Goal: Entertainment & Leisure: Consume media (video, audio)

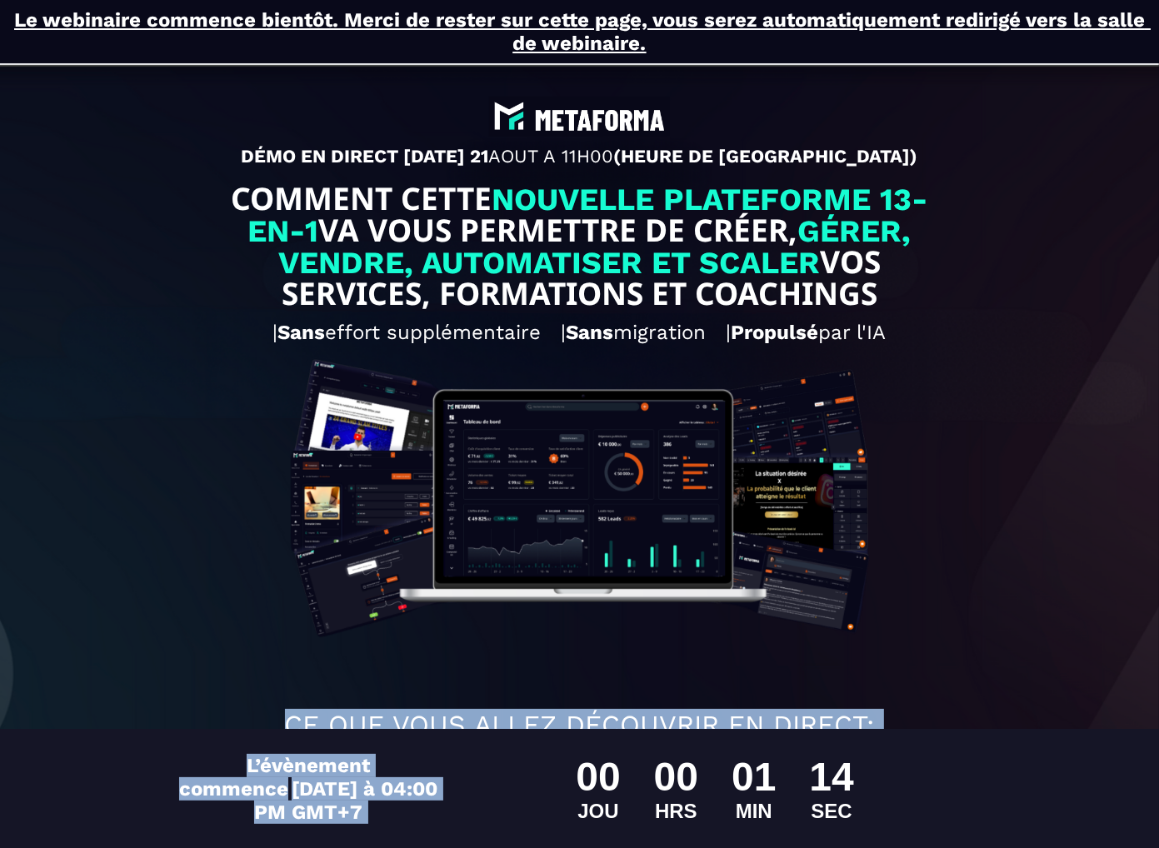
drag, startPoint x: 181, startPoint y: 708, endPoint x: 464, endPoint y: 727, distance: 284.0
click at [543, 744] on div "Le webinaire commence bientôt. Merci de rester sur cette page, vous serez autom…" at bounding box center [579, 628] width 1159 height 1257
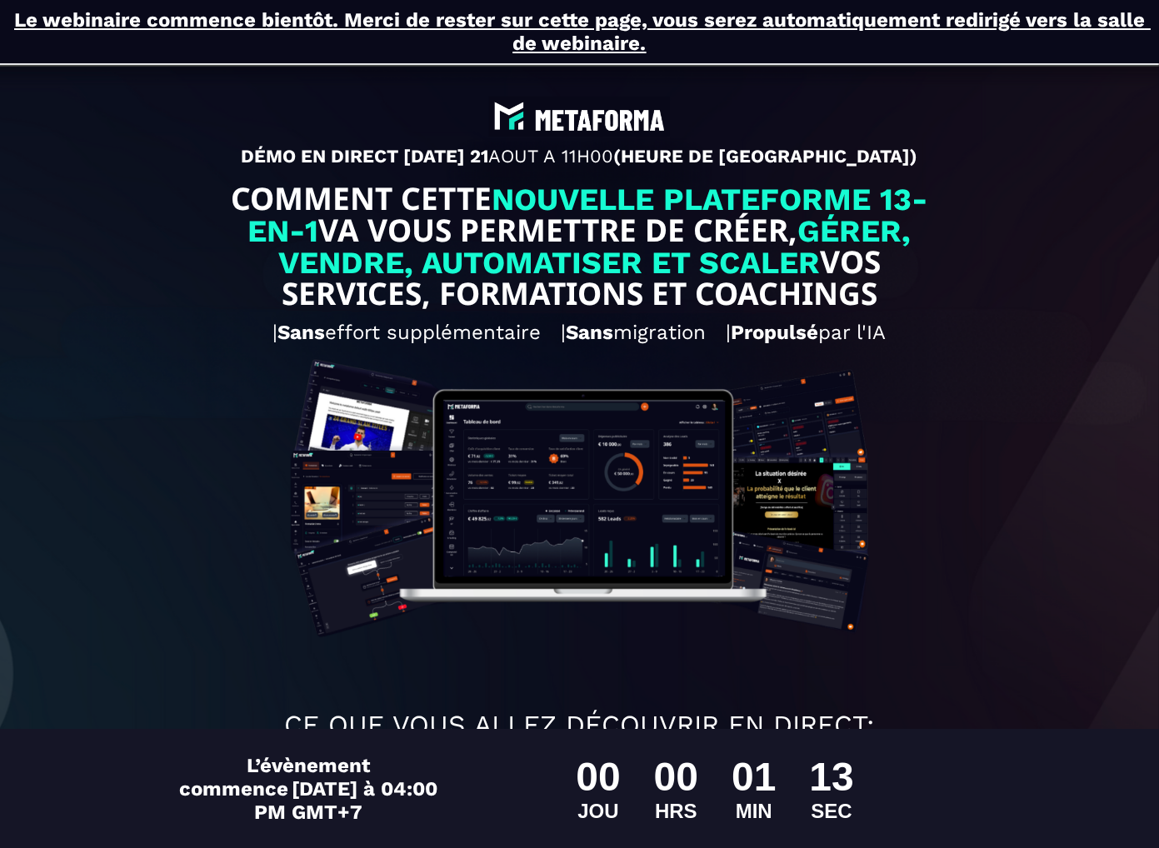
click at [98, 634] on div "DÉMO EN DIRECT CE JEUDI 21 AOUT A 11H00 (HEURE DE PARIS) COMMENT CETTE NOUVELLE…" at bounding box center [580, 653] width 1134 height 1181
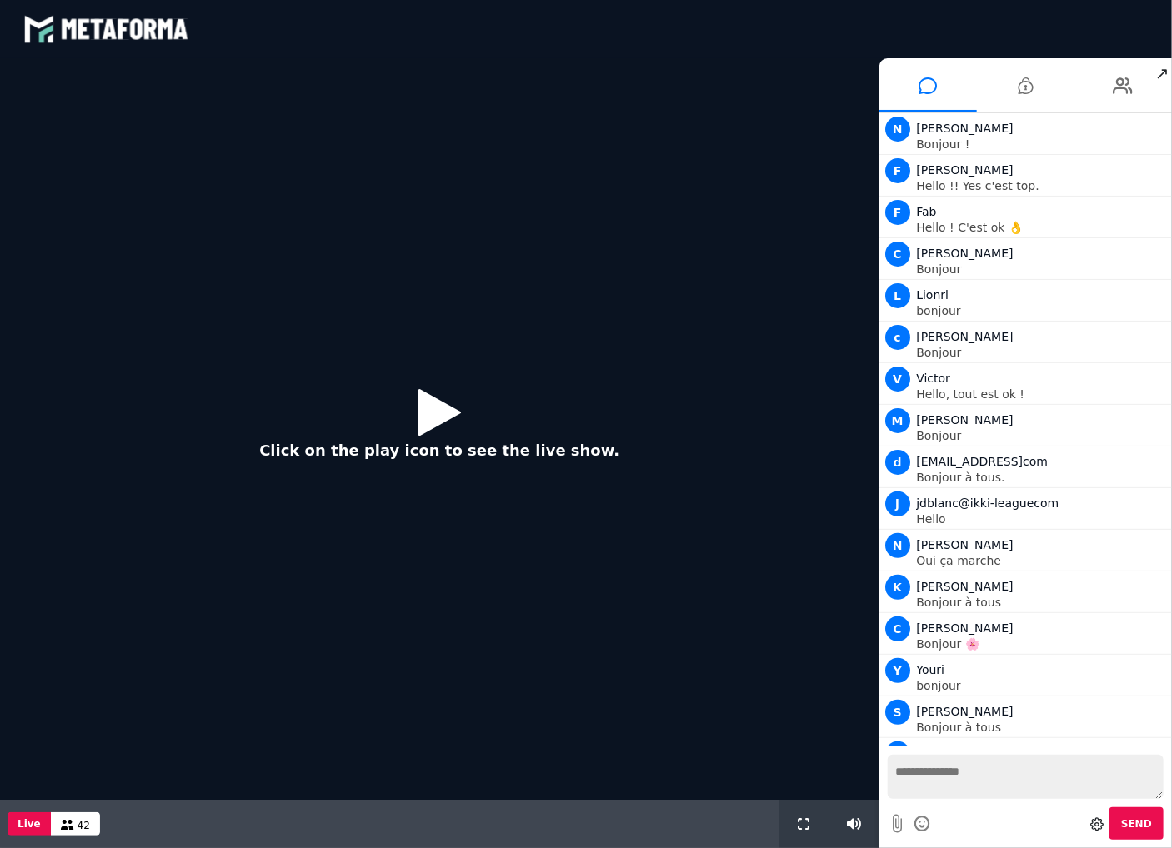
scroll to position [290, 0]
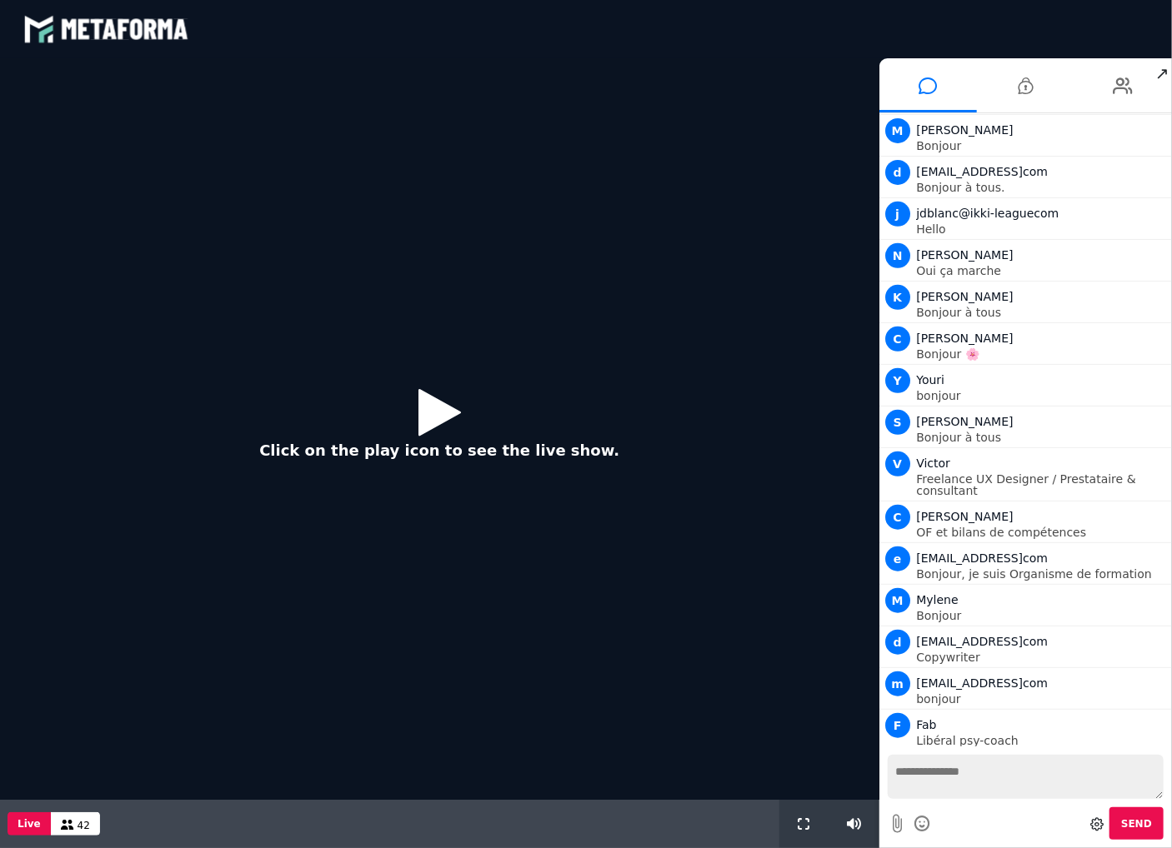
click at [437, 413] on icon at bounding box center [439, 412] width 43 height 54
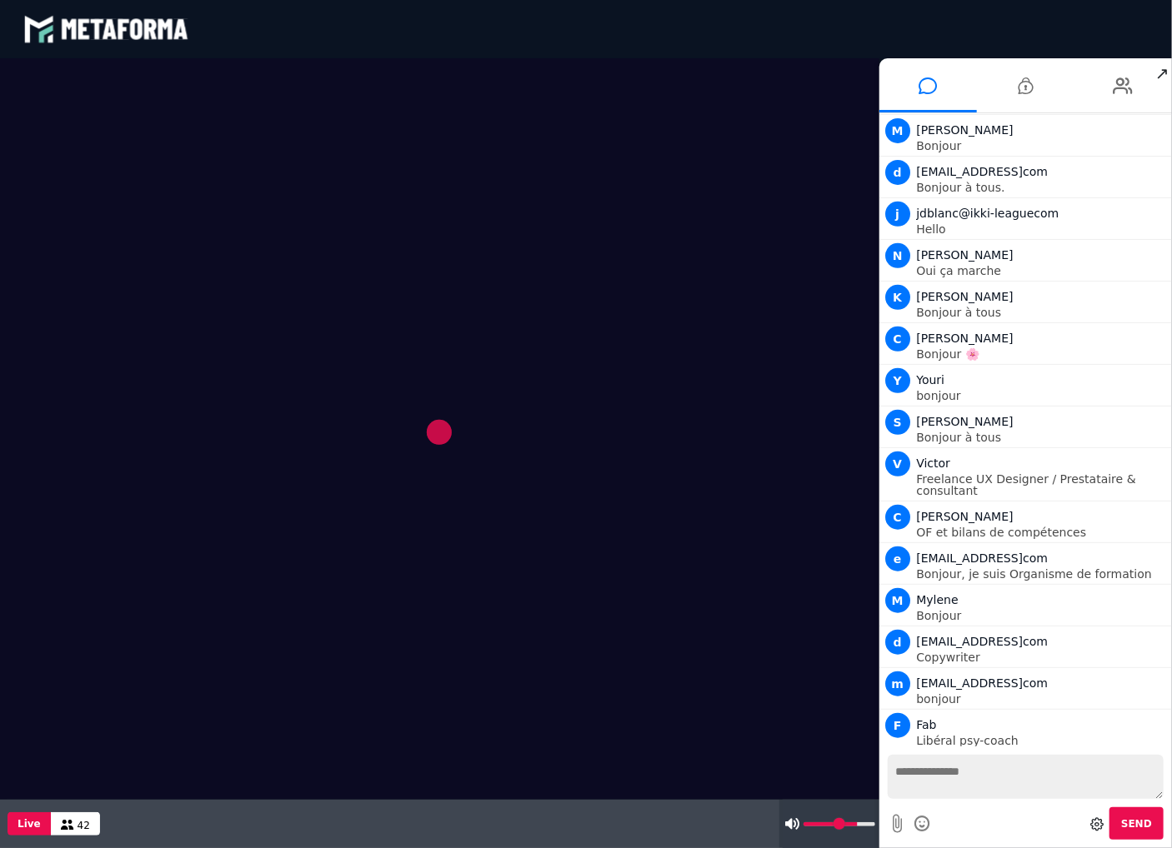
type input "*"
click at [806, 825] on input "range" at bounding box center [839, 825] width 72 height 4
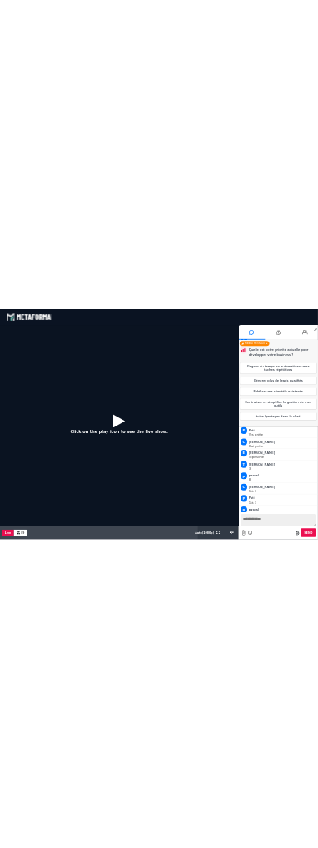
scroll to position [2855, 0]
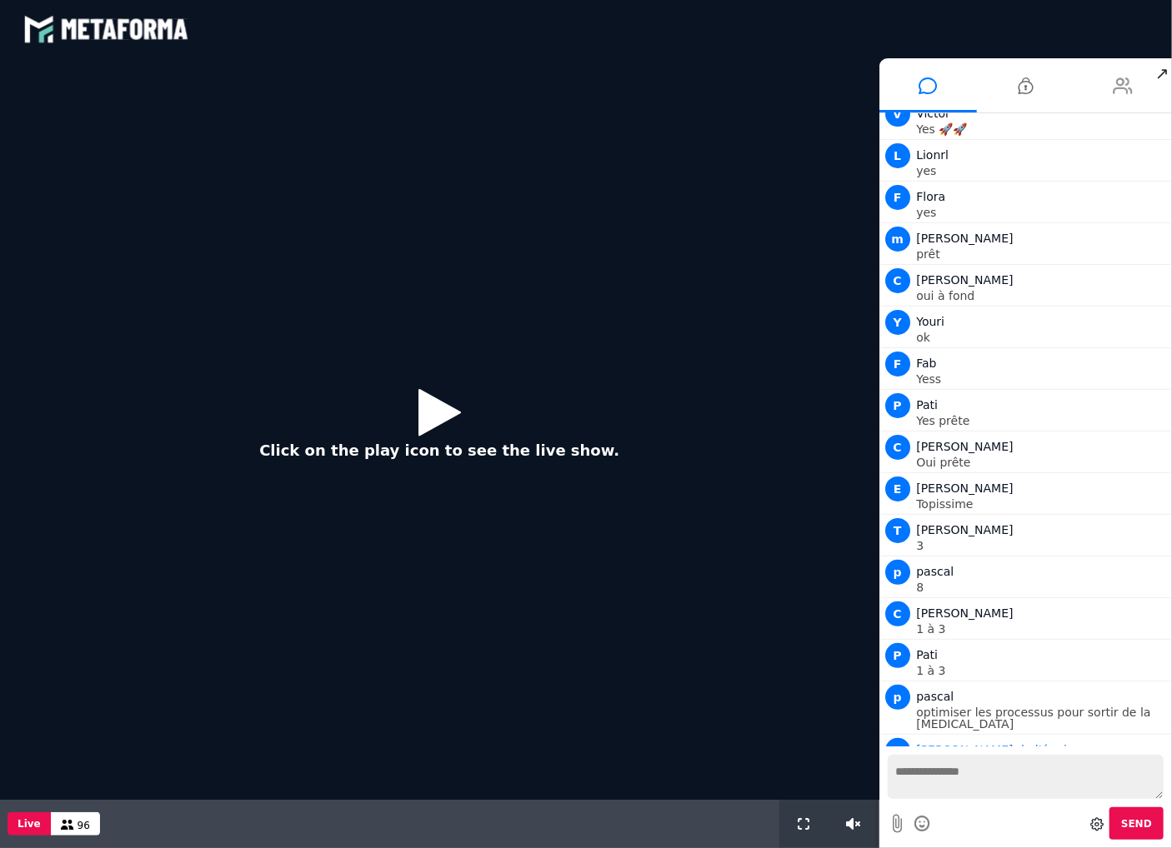
click at [1103, 83] on li at bounding box center [1123, 85] width 98 height 54
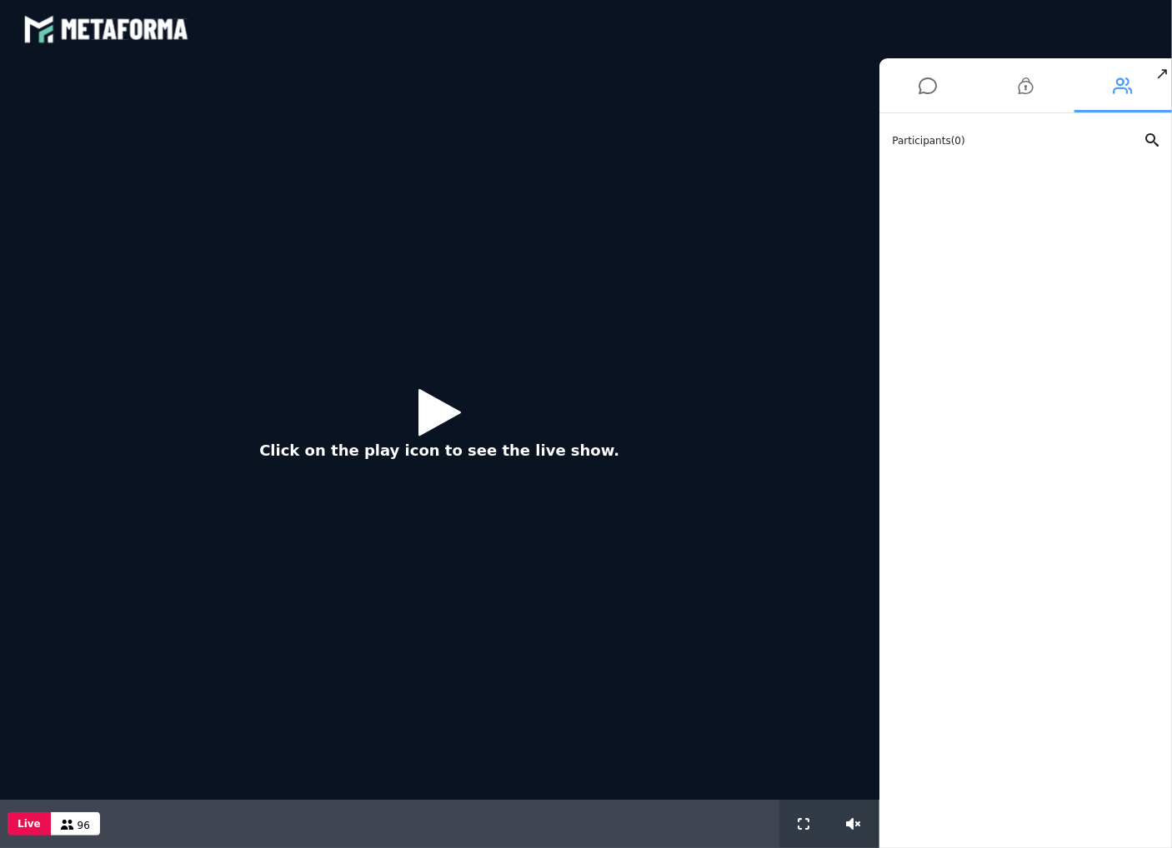
click at [1116, 85] on icon at bounding box center [1123, 86] width 20 height 42
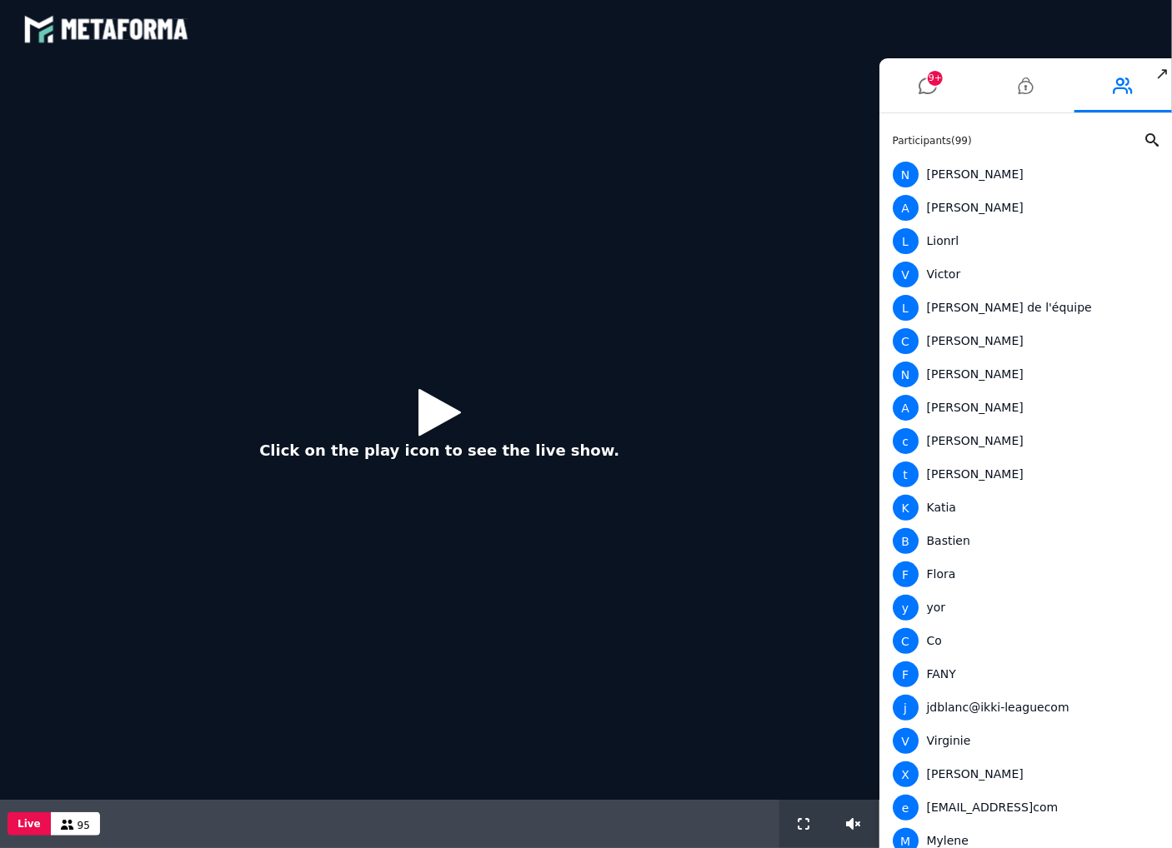
click at [133, 245] on div "Click on the play icon to see the live show." at bounding box center [439, 429] width 879 height 742
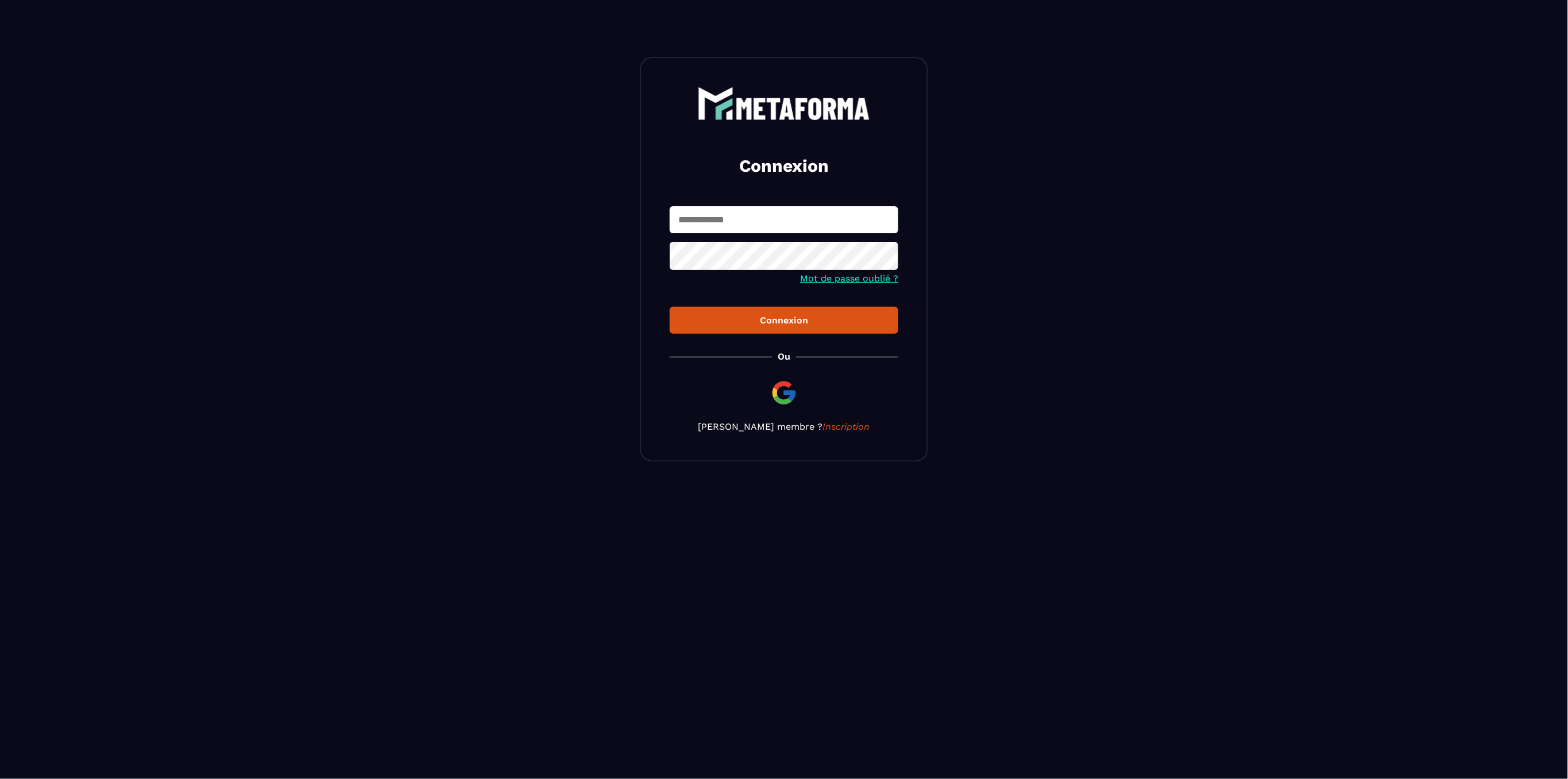
click at [839, 207] on input "text" at bounding box center [784, 219] width 229 height 27
type input "**********"
click at [670, 307] on button "Connexion" at bounding box center [784, 320] width 229 height 27
